Goal: Task Accomplishment & Management: Manage account settings

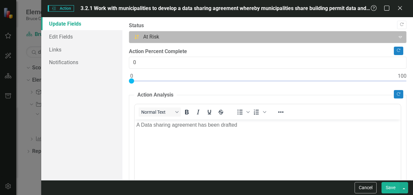
click at [397, 37] on icon "Expand" at bounding box center [400, 36] width 6 height 5
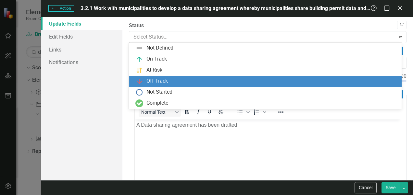
click at [319, 77] on div "Off Track" at bounding box center [265, 81] width 273 height 11
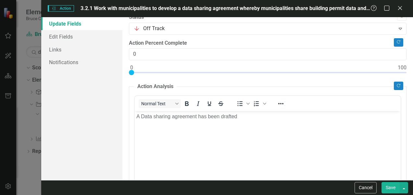
scroll to position [12, 0]
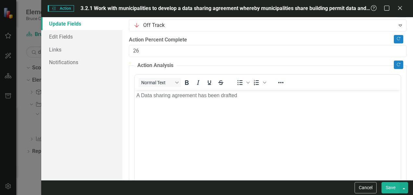
type input "25"
drag, startPoint x: 131, startPoint y: 69, endPoint x: 198, endPoint y: 67, distance: 67.6
click at [196, 62] on div at bounding box center [196, 62] width 0 height 0
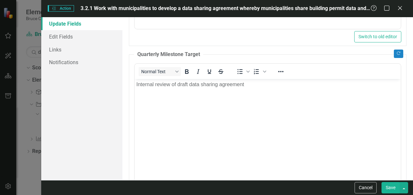
scroll to position [351, 0]
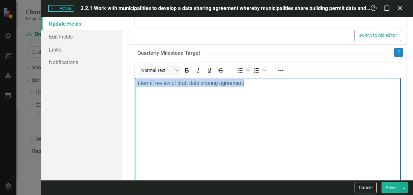
drag, startPoint x: 244, startPoint y: 82, endPoint x: 242, endPoint y: 167, distance: 85.1
click at [135, 78] on html "Internal review of draft data sharing agreement" at bounding box center [268, 126] width 266 height 97
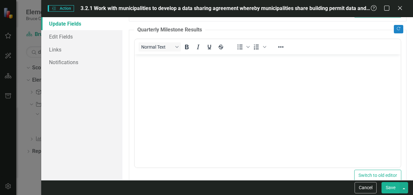
scroll to position [540, 0]
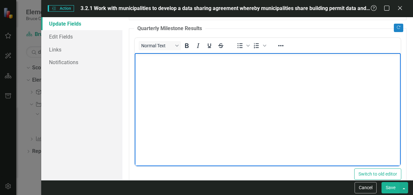
click at [337, 94] on body "Rich Text Area. Press ALT-0 for help." at bounding box center [268, 101] width 266 height 97
click at [391, 191] on button "Save" at bounding box center [390, 187] width 18 height 11
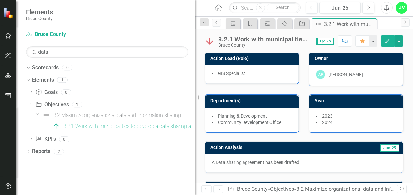
scroll to position [0, 0]
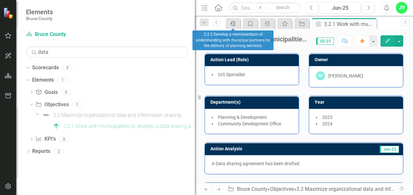
click at [232, 27] on div "Action" at bounding box center [231, 23] width 9 height 8
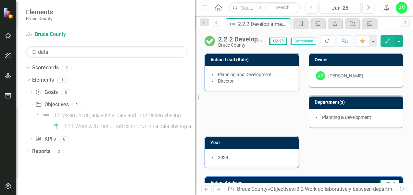
click at [218, 22] on icon "Previous" at bounding box center [216, 22] width 5 height 4
